Goal: Use online tool/utility: Utilize a website feature to perform a specific function

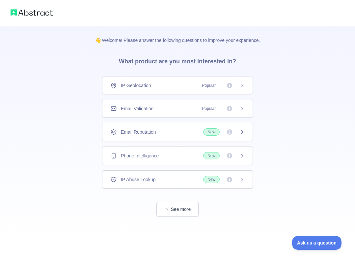
click at [242, 132] on icon at bounding box center [242, 131] width 2 height 3
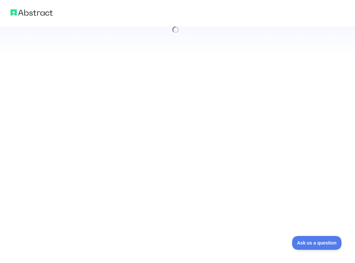
click at [234, 110] on div at bounding box center [177, 131] width 355 height 263
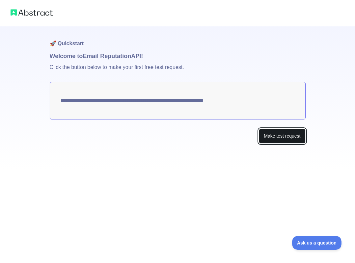
click at [269, 136] on button "Make test request" at bounding box center [282, 135] width 46 height 15
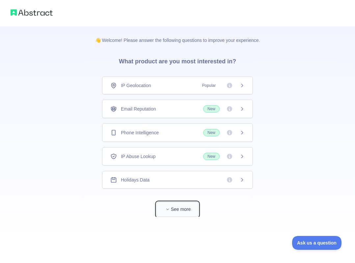
click at [173, 208] on button "See more" at bounding box center [177, 209] width 42 height 15
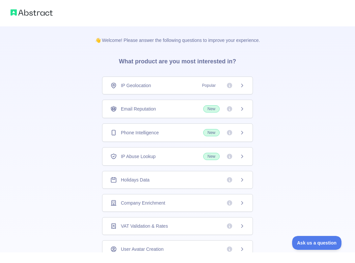
scroll to position [3, 0]
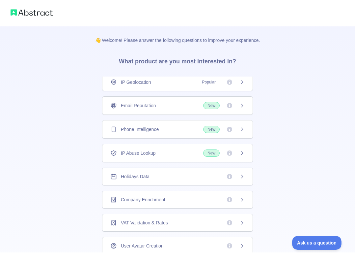
click at [149, 104] on span "Email Reputation" at bounding box center [138, 105] width 35 height 7
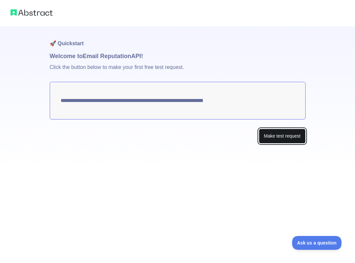
click at [272, 139] on button "Make test request" at bounding box center [282, 135] width 46 height 15
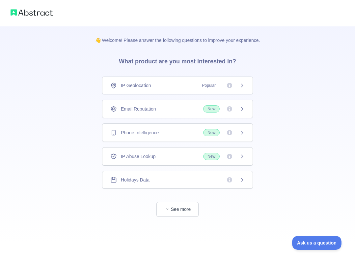
click at [146, 153] on span "IP Abuse Lookup" at bounding box center [138, 156] width 35 height 7
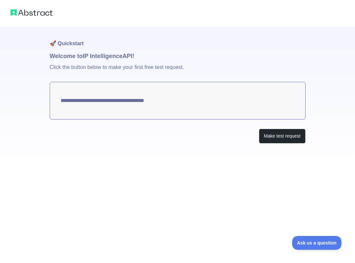
type textarea "**********"
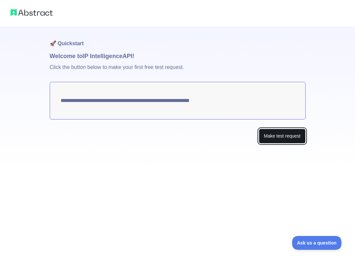
click at [269, 141] on button "Make test request" at bounding box center [282, 135] width 46 height 15
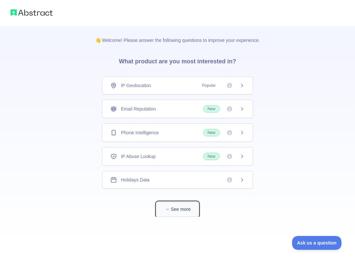
click at [178, 215] on button "See more" at bounding box center [177, 209] width 42 height 15
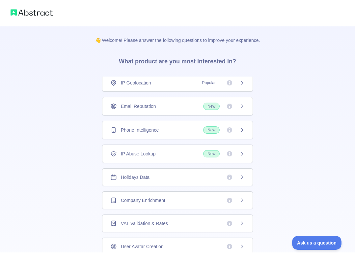
scroll to position [3, 0]
click at [31, 10] on img at bounding box center [32, 12] width 42 height 9
click at [243, 84] on icon at bounding box center [242, 81] width 5 height 5
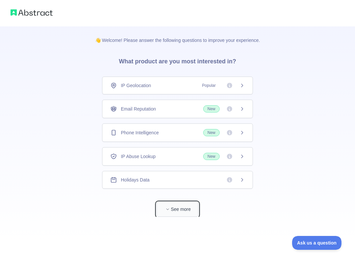
click at [170, 208] on span "button" at bounding box center [167, 209] width 7 height 7
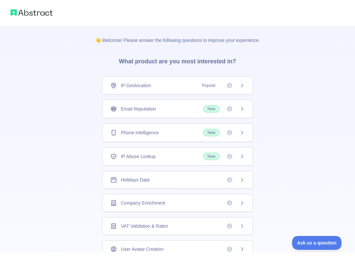
scroll to position [3, 0]
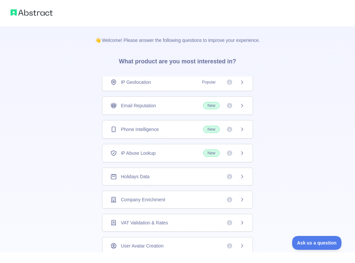
click at [137, 199] on span "Company Enrichment" at bounding box center [143, 199] width 44 height 7
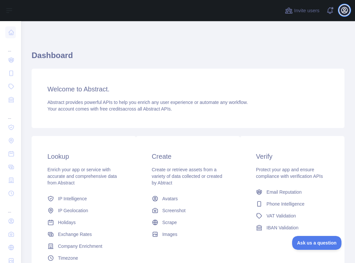
click at [342, 12] on icon "button" at bounding box center [345, 10] width 6 height 6
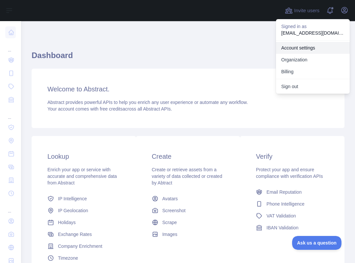
click at [299, 48] on link "Account settings" at bounding box center [313, 48] width 74 height 12
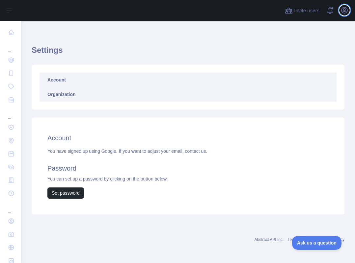
scroll to position [6, 0]
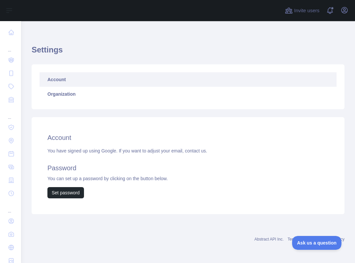
click at [267, 238] on link "Abstract API Inc." at bounding box center [269, 239] width 29 height 5
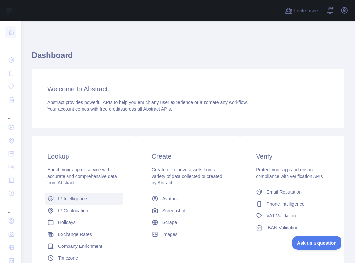
scroll to position [66, 0]
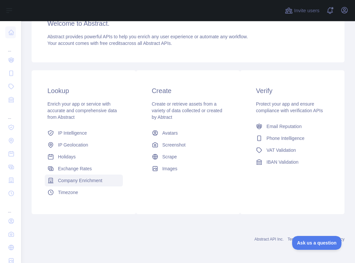
click at [76, 181] on span "Company Enrichment" at bounding box center [80, 180] width 44 height 7
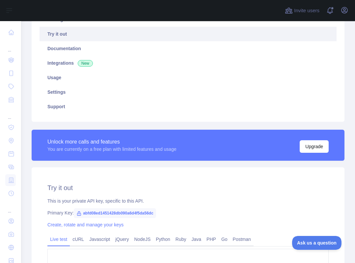
type textarea "**********"
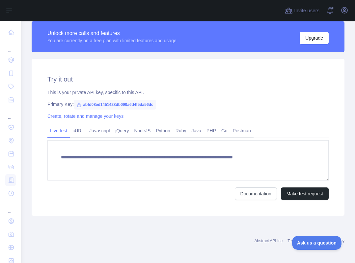
scroll to position [174, 0]
drag, startPoint x: 155, startPoint y: 105, endPoint x: 83, endPoint y: 103, distance: 71.9
click at [83, 103] on span "abfd08ed1451428db090a6d4f5da56dc" at bounding box center [115, 104] width 82 height 10
copy span "abfd08ed1451428db090a6d4f5da56dc"
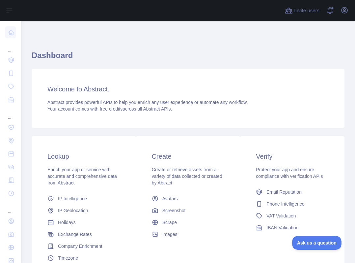
scroll to position [59, 0]
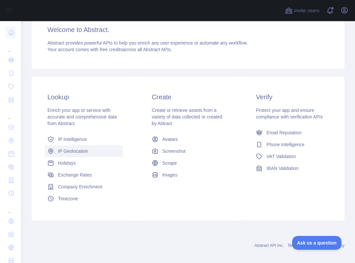
click at [76, 153] on span "IP Geolocation" at bounding box center [73, 151] width 30 height 7
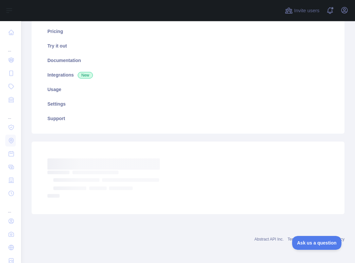
scroll to position [50, 0]
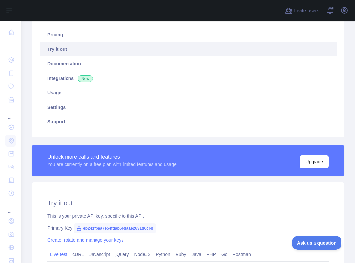
click at [121, 227] on span "eb241fbaa7e54fdab66daae2631d6cbb" at bounding box center [115, 228] width 82 height 10
copy span "eb241fbaa7e54fdab66daae2631d6cbb"
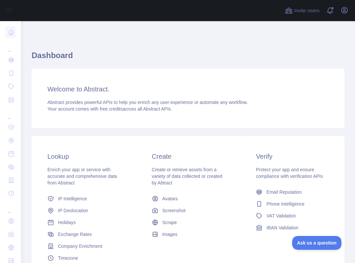
scroll to position [66, 0]
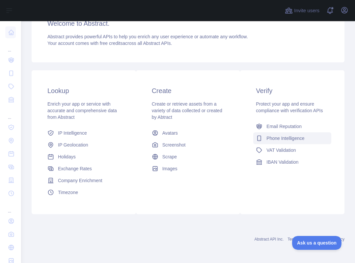
click at [278, 136] on span "Phone Intelligence" at bounding box center [286, 138] width 38 height 7
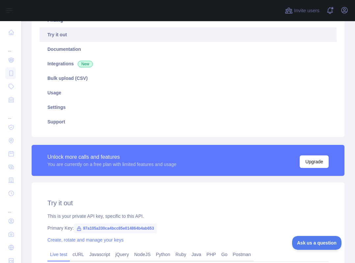
click at [126, 225] on span "97a105a330ca4bcc85e014864b4ab653" at bounding box center [115, 228] width 83 height 10
copy span "97a105a330ca4bcc85e014864b4ab653"
